Goal: Navigation & Orientation: Find specific page/section

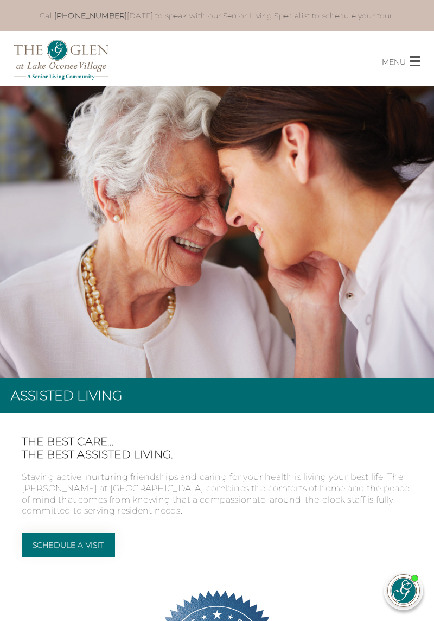
click at [404, 77] on div "MENU CLOSE Home About Us Our Team Risk Free Guarantee Residences Independent Li…" at bounding box center [217, 58] width 434 height 54
click at [407, 64] on button "MENU CLOSE" at bounding box center [408, 57] width 52 height 21
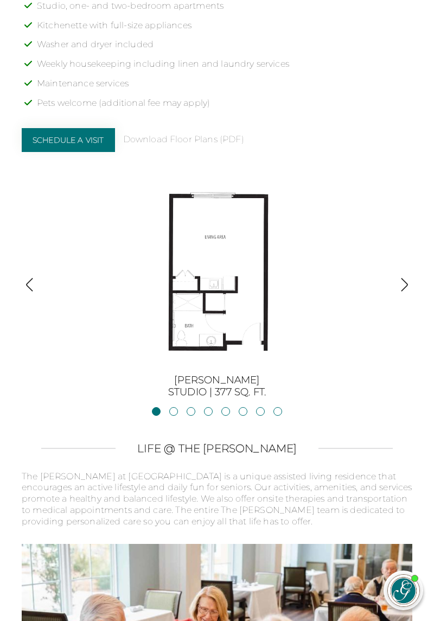
scroll to position [1441, 0]
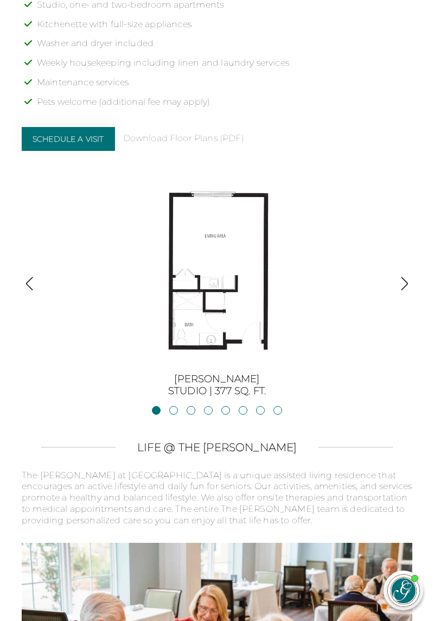
click at [411, 276] on img "button" at bounding box center [405, 283] width 15 height 15
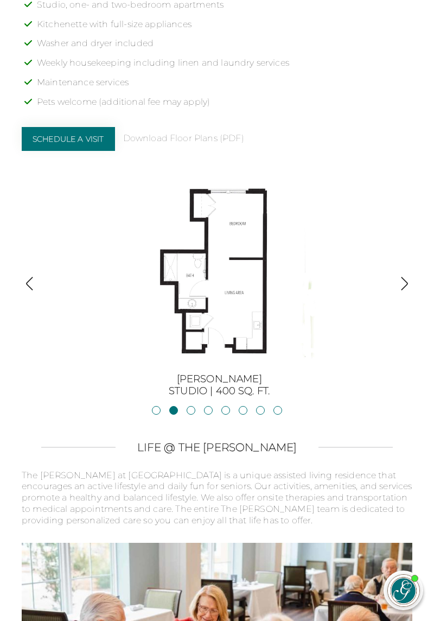
click at [410, 276] on img "button" at bounding box center [405, 283] width 15 height 15
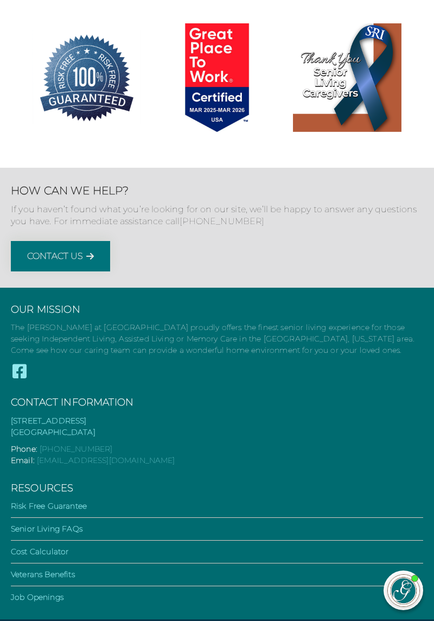
scroll to position [3333, 0]
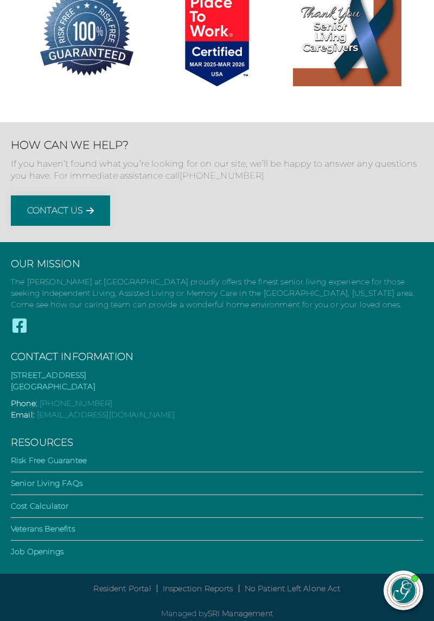
click at [51, 547] on link "Job Openings" at bounding box center [37, 552] width 53 height 10
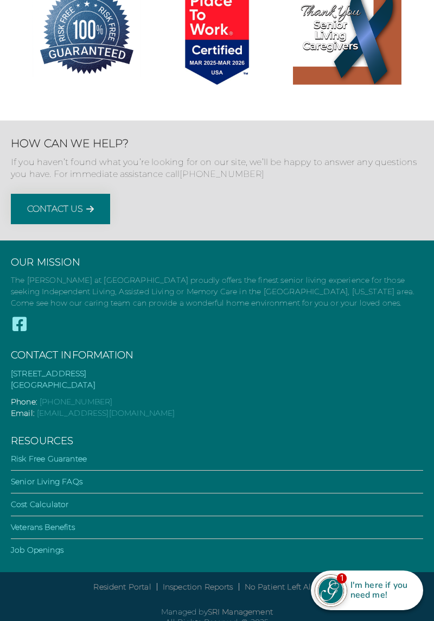
scroll to position [3352, 0]
